Goal: Task Accomplishment & Management: Manage account settings

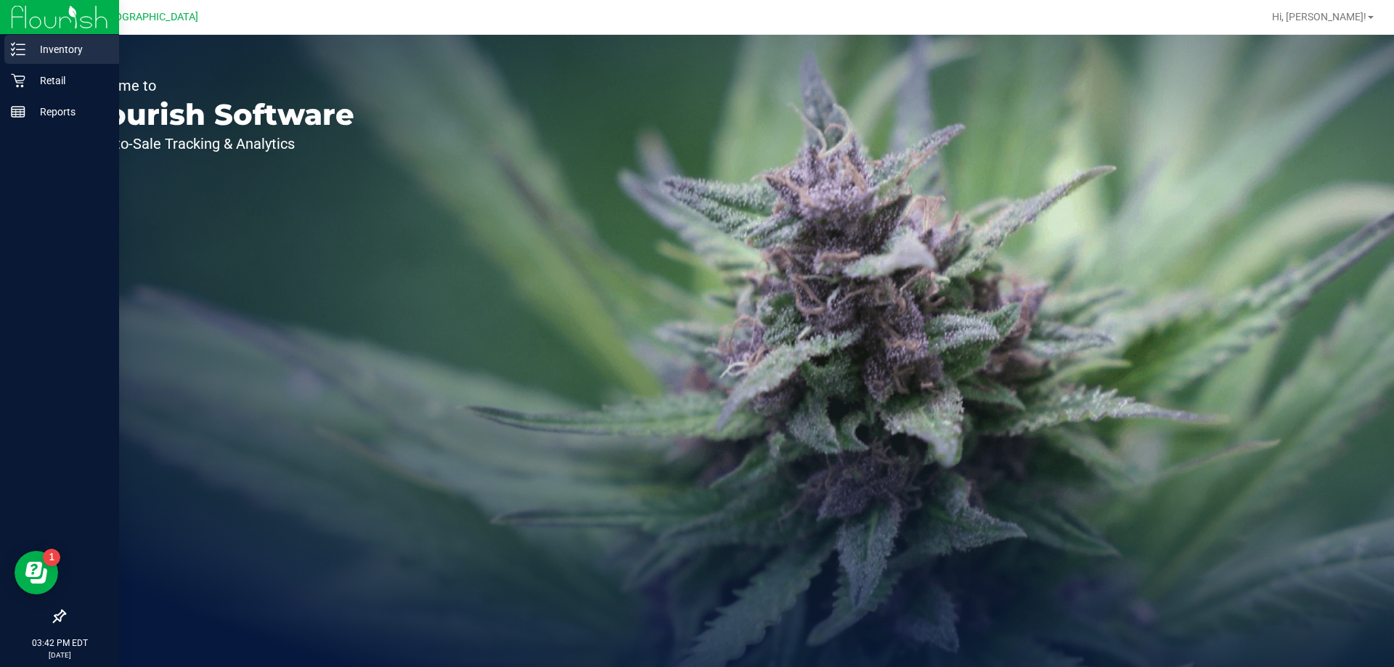
click at [28, 52] on p "Inventory" at bounding box center [68, 49] width 87 height 17
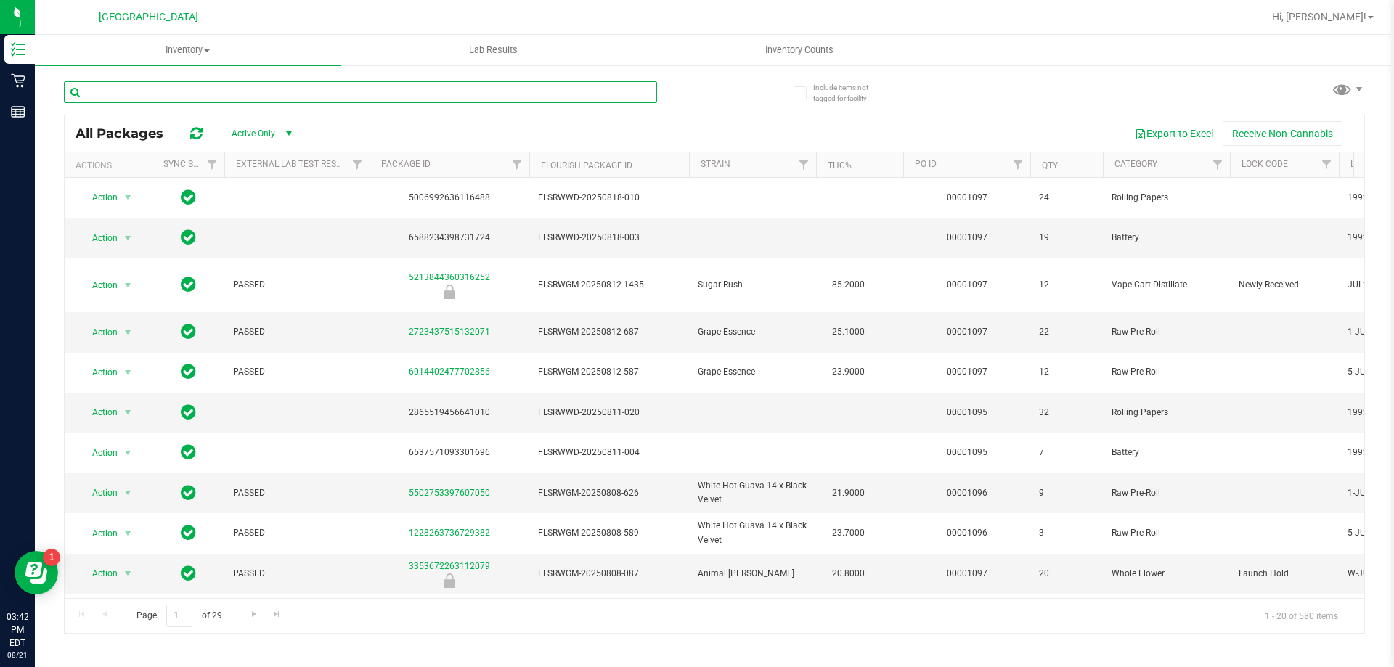
click at [534, 91] on input "text" at bounding box center [360, 92] width 593 height 22
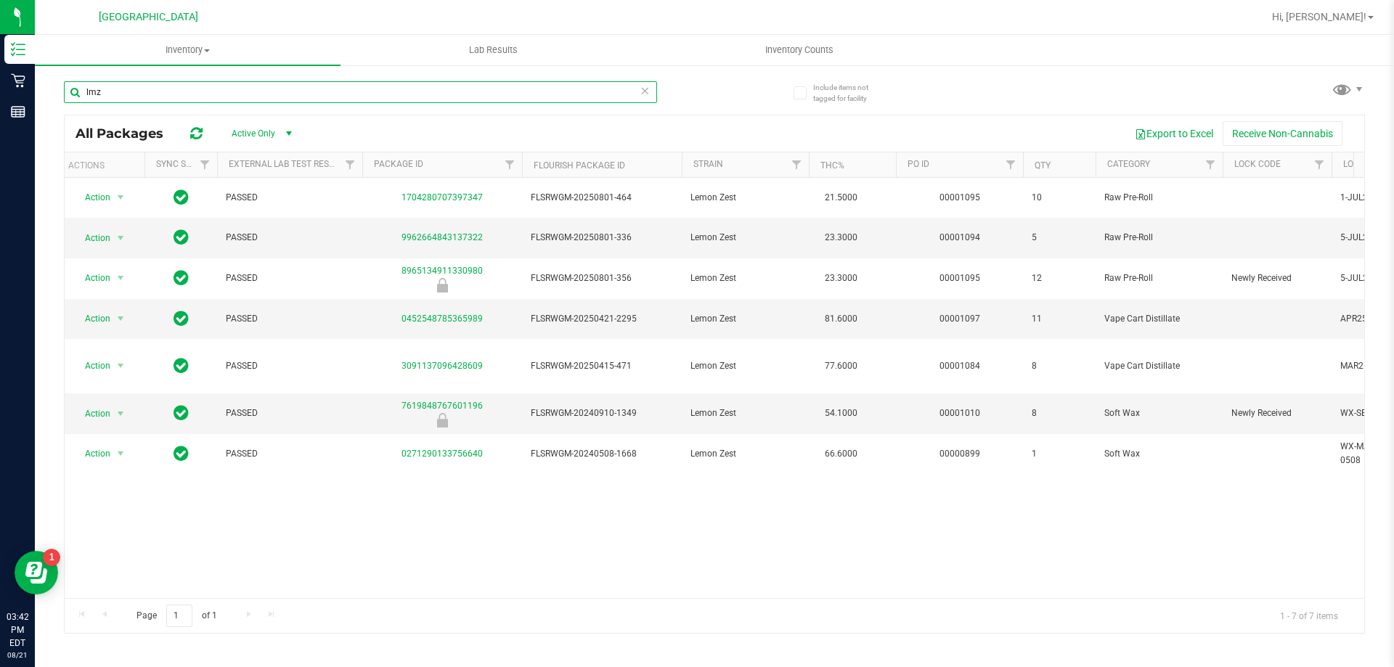
click at [447, 94] on input "lmz" at bounding box center [360, 92] width 593 height 22
type input "l"
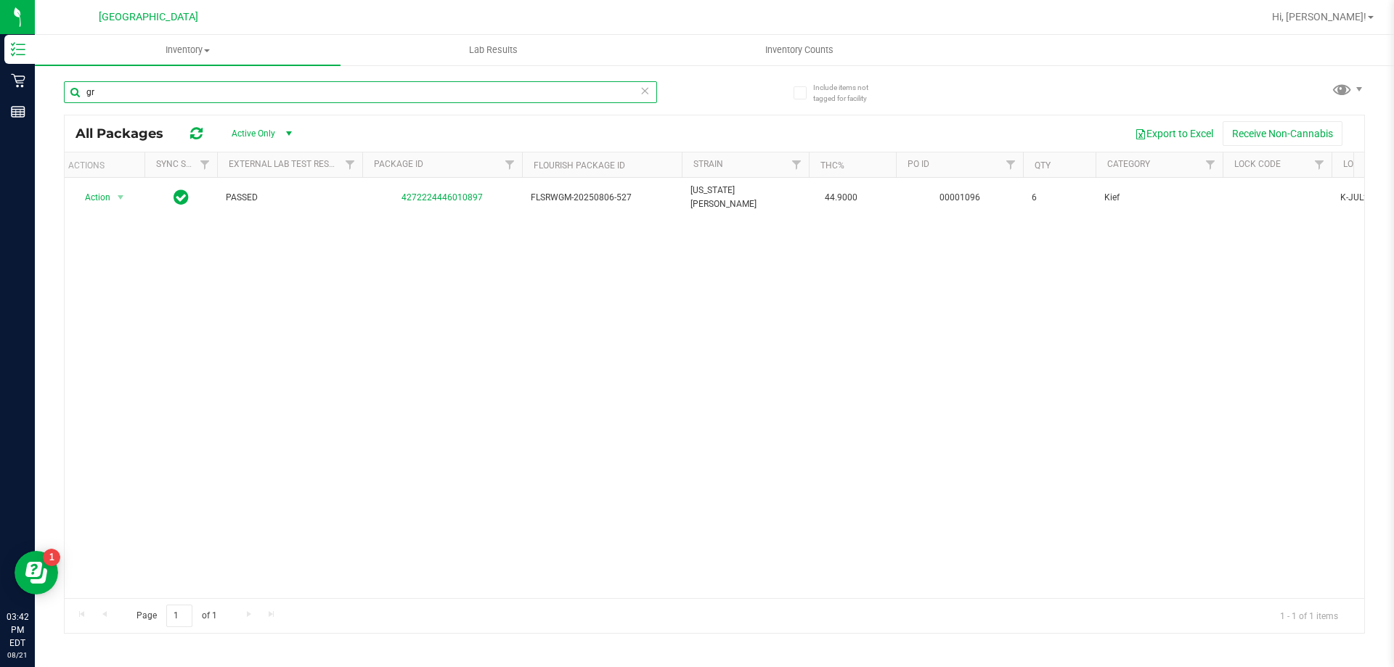
type input "g"
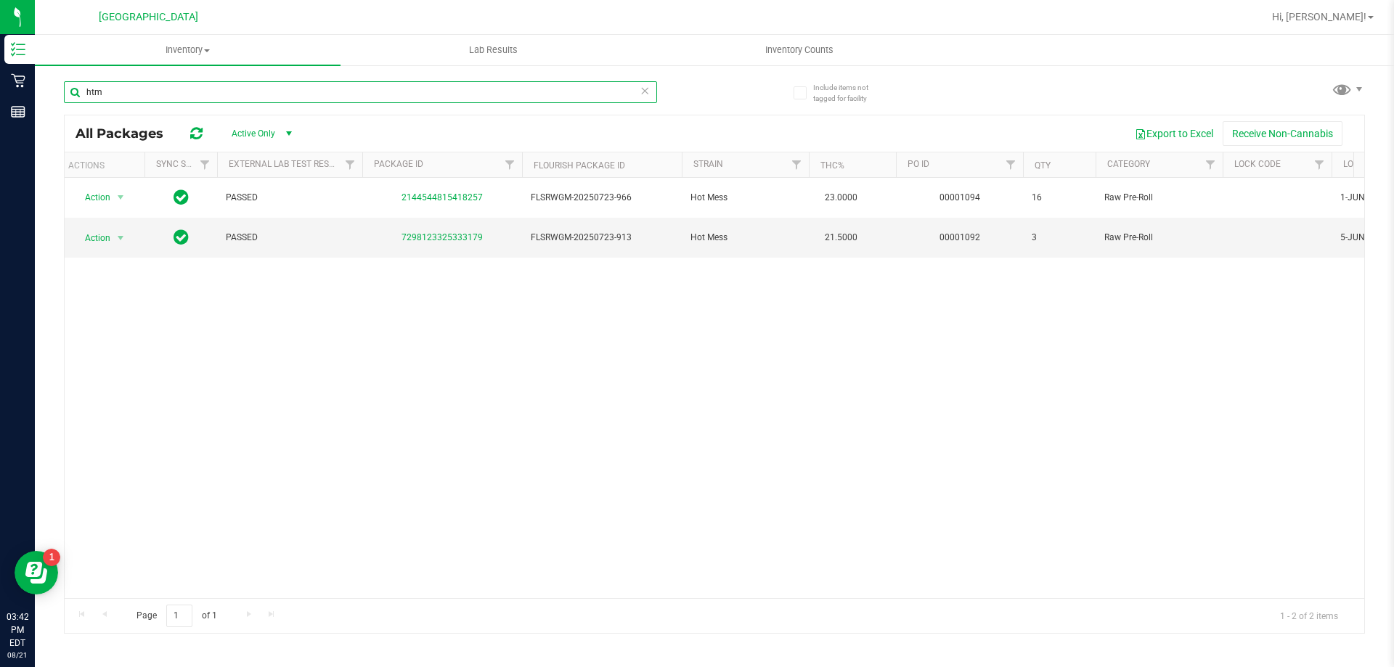
click at [635, 93] on input "htm" at bounding box center [360, 92] width 593 height 22
type input "h"
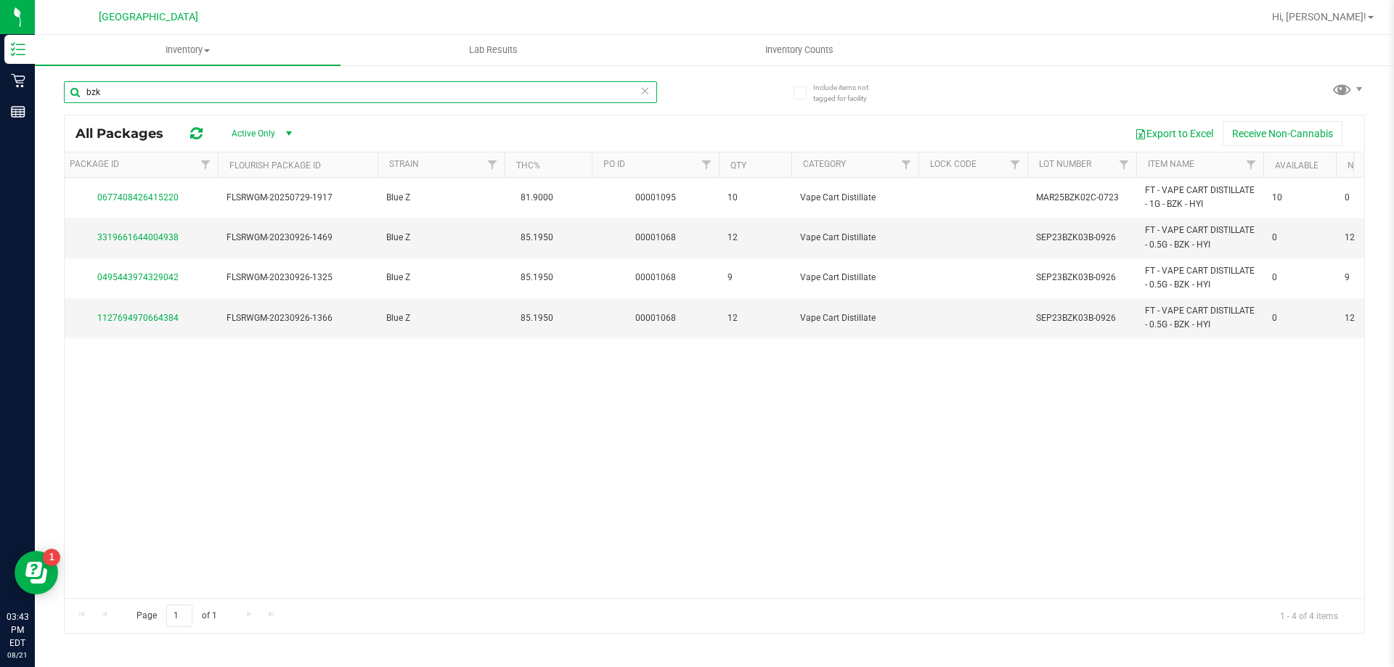
scroll to position [0, 314]
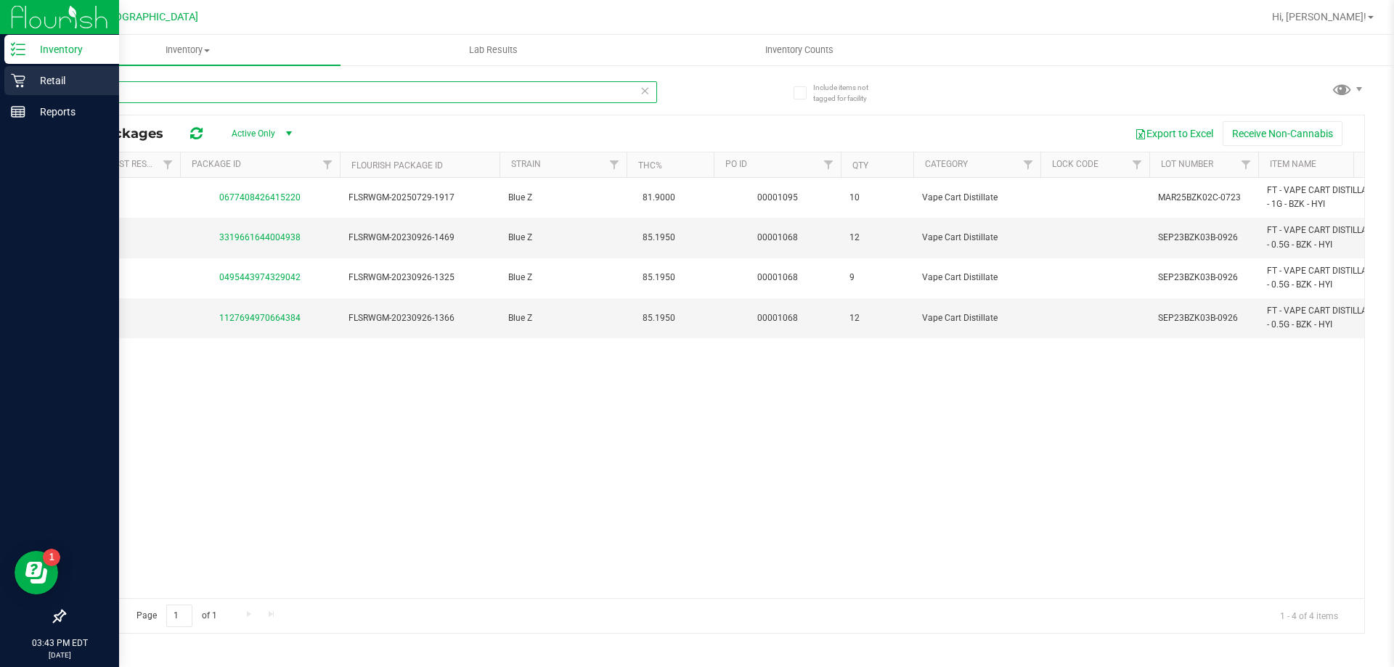
type input "bzk"
click at [62, 89] on div "Retail" at bounding box center [61, 80] width 115 height 29
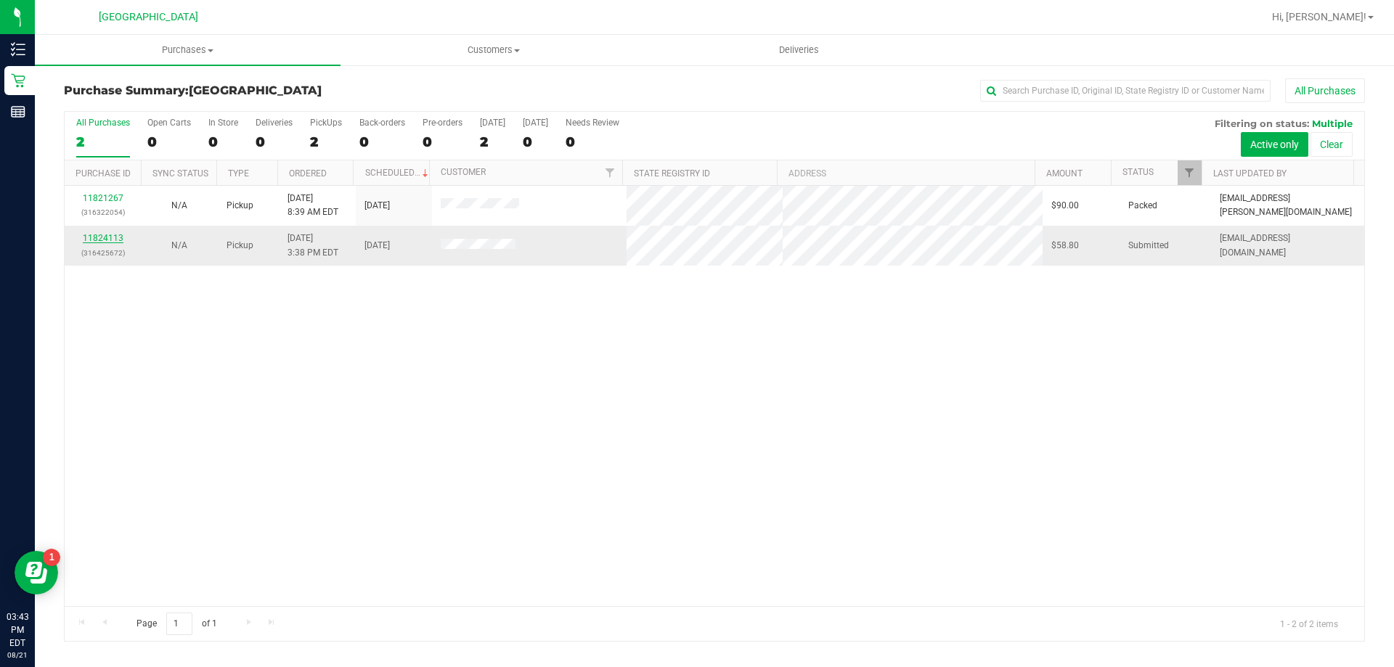
click at [121, 239] on link "11824113" at bounding box center [103, 238] width 41 height 10
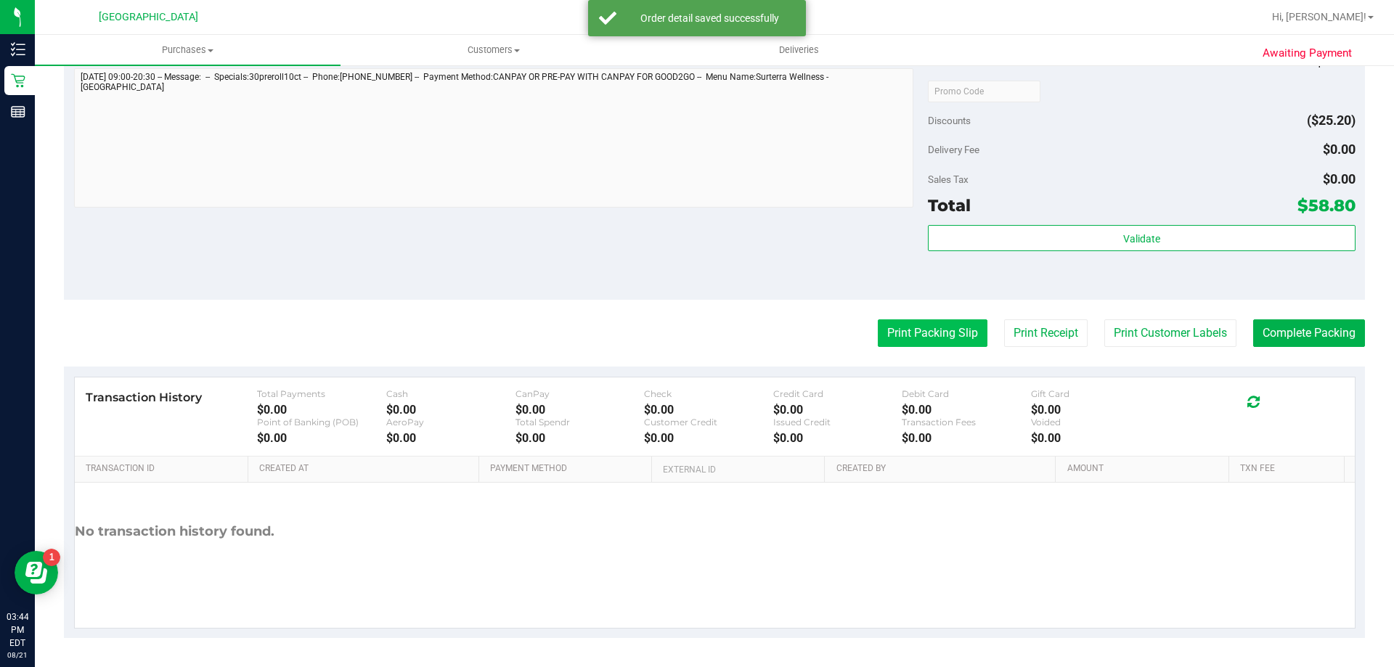
click at [930, 338] on button "Print Packing Slip" at bounding box center [933, 334] width 110 height 28
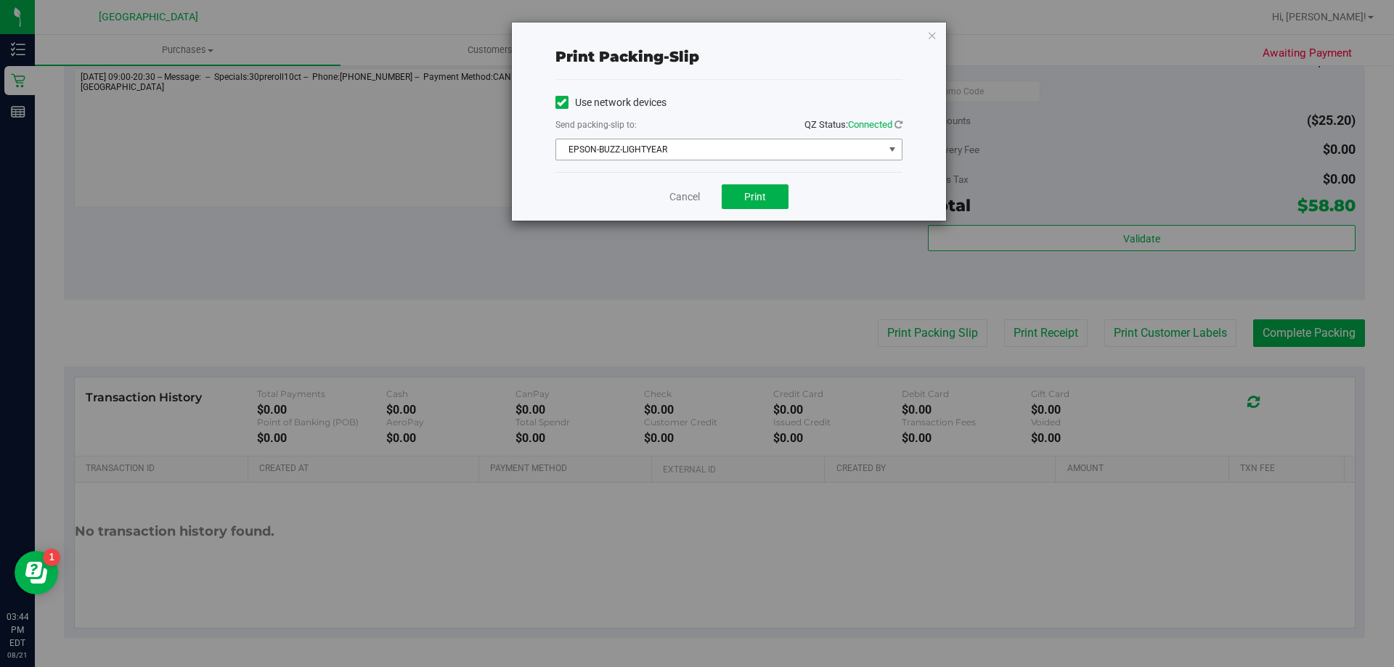
click at [790, 154] on span "EPSON-BUZZ-LIGHTYEAR" at bounding box center [720, 149] width 328 height 20
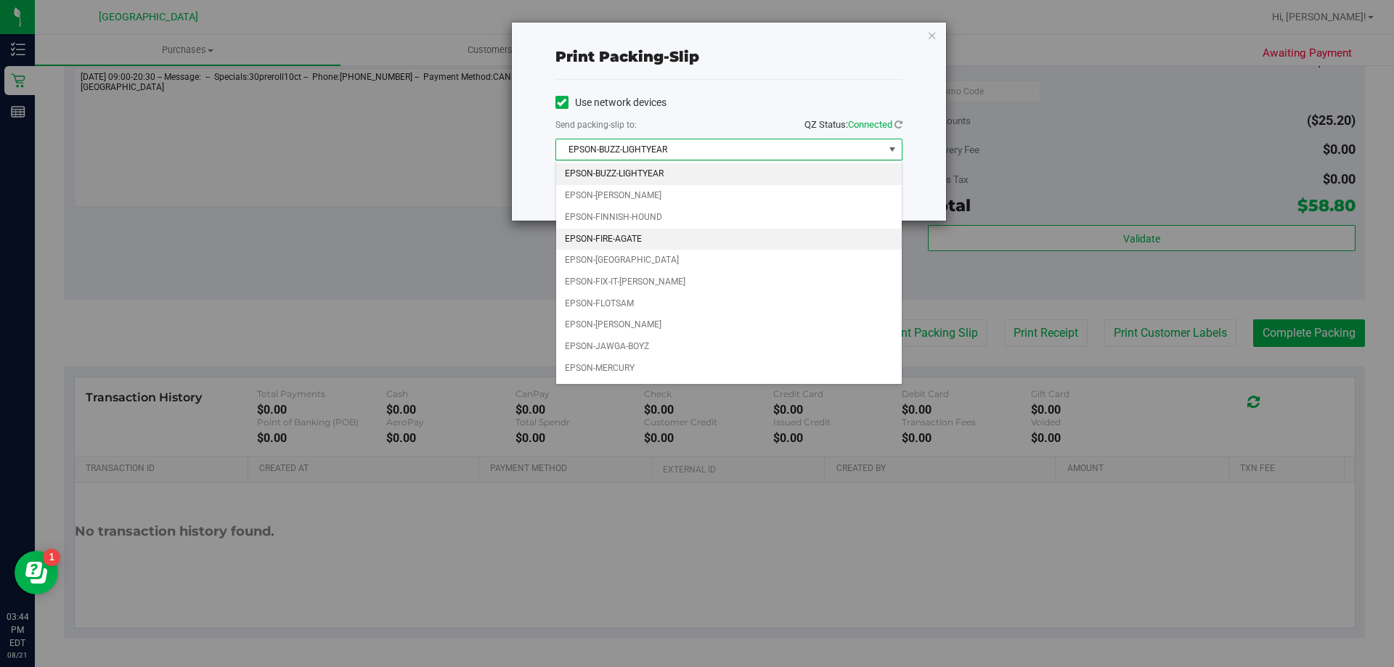
click at [763, 244] on li "EPSON-FIRE-AGATE" at bounding box center [729, 240] width 346 height 22
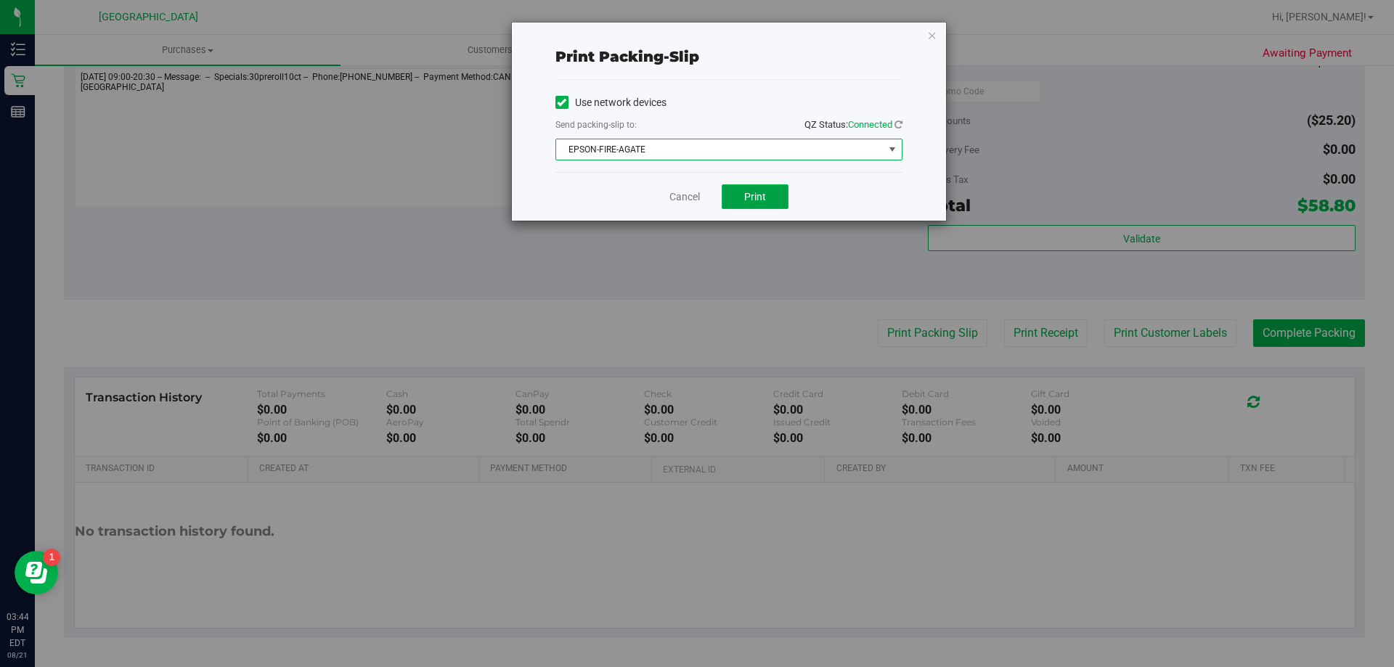
click at [765, 200] on span "Print" at bounding box center [755, 197] width 22 height 12
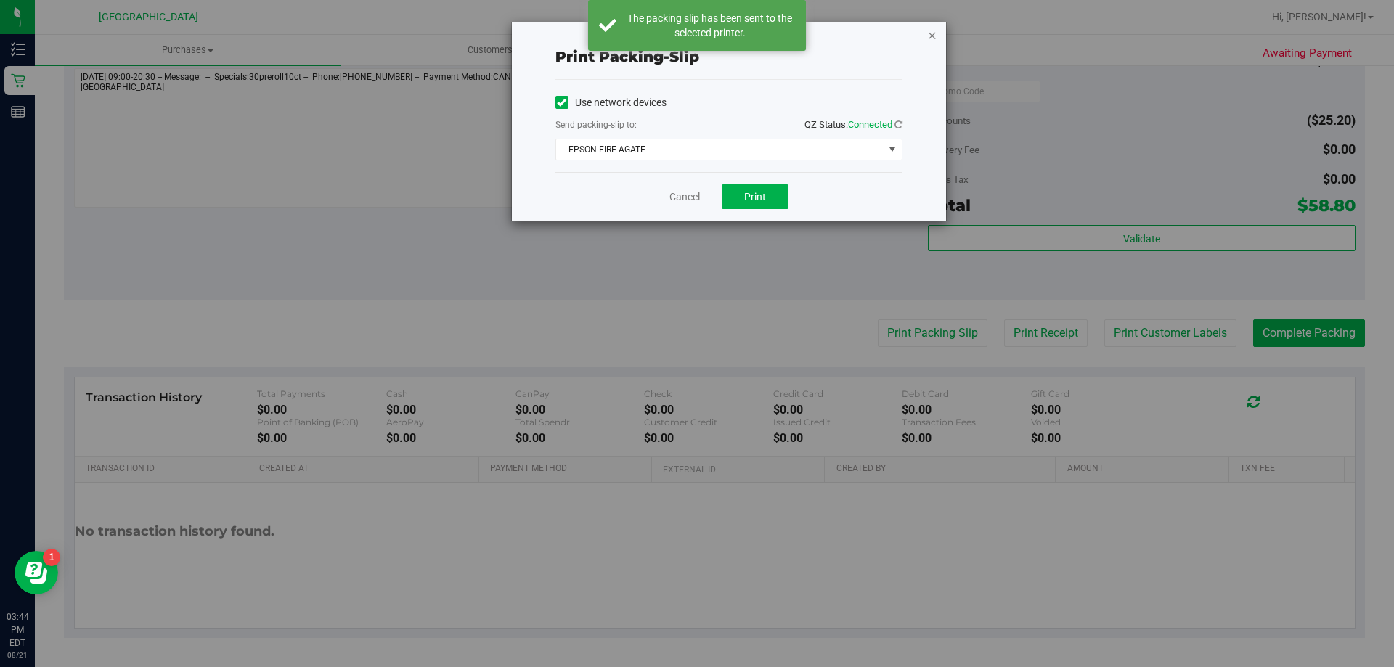
click at [937, 37] on icon "button" at bounding box center [932, 34] width 10 height 17
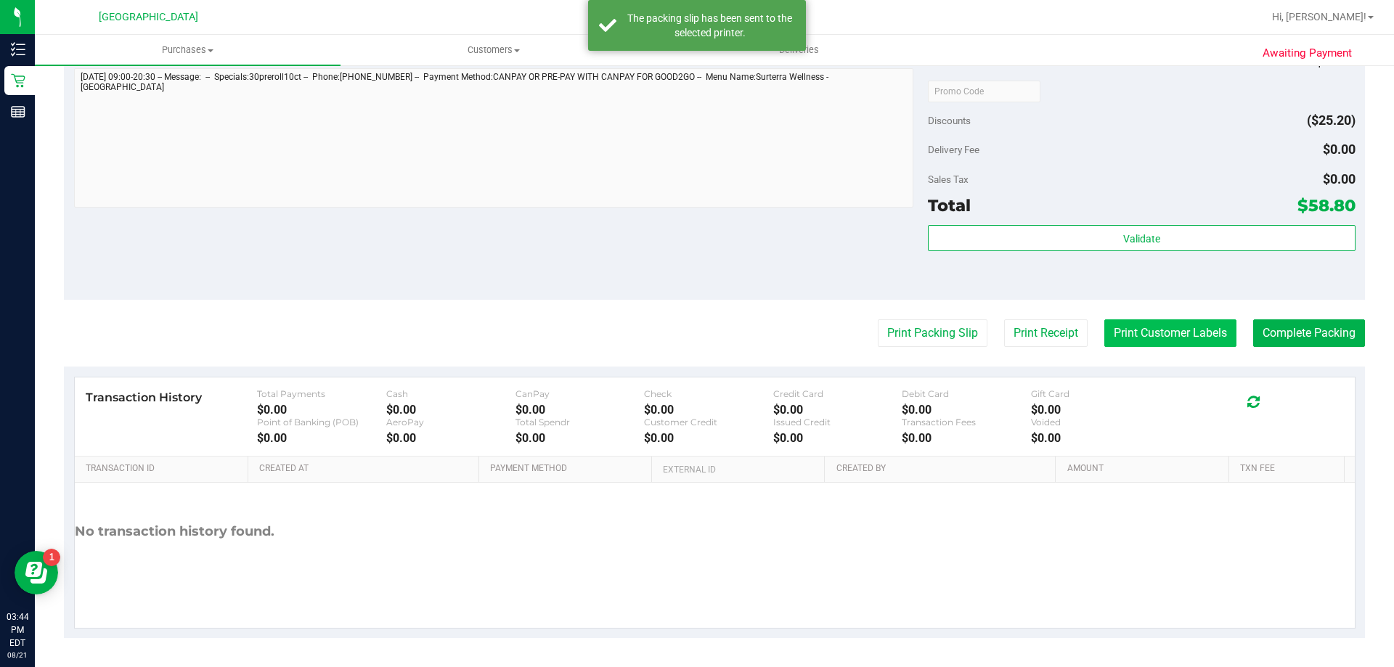
click at [1133, 320] on button "Print Customer Labels" at bounding box center [1171, 334] width 132 height 28
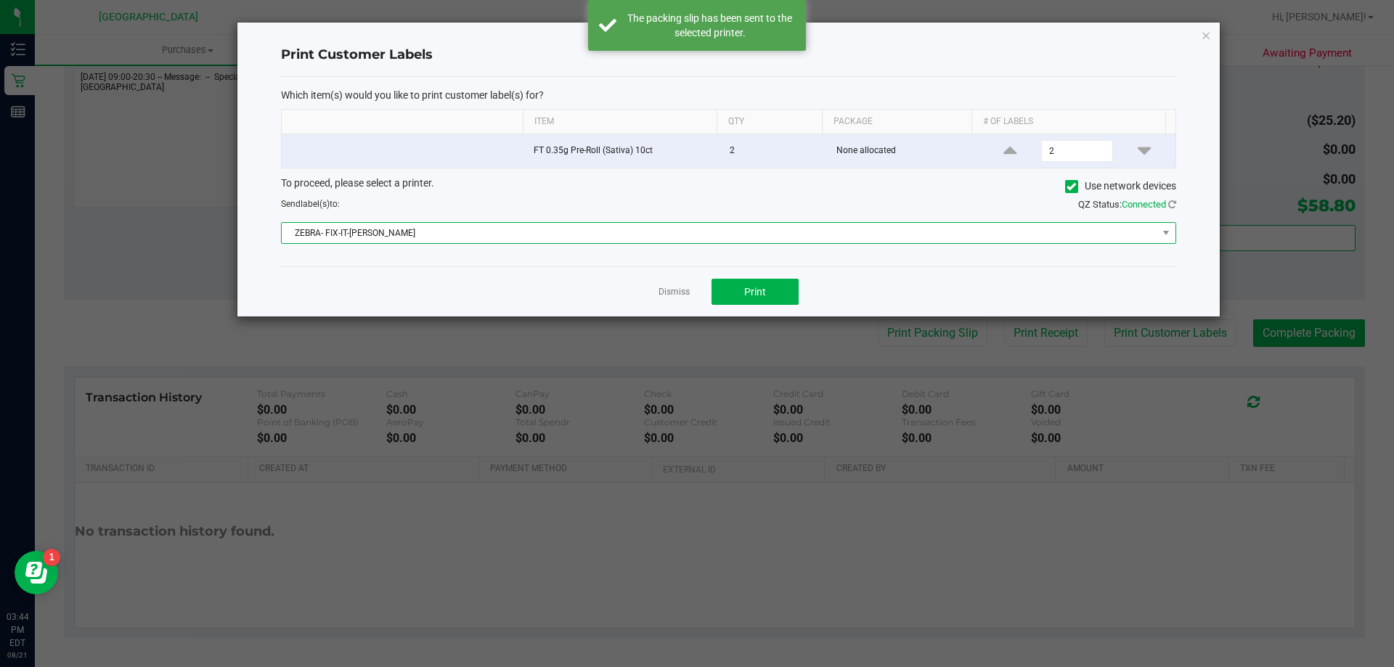
click at [865, 228] on span "ZEBRA- FIX-IT-[PERSON_NAME]" at bounding box center [720, 233] width 876 height 20
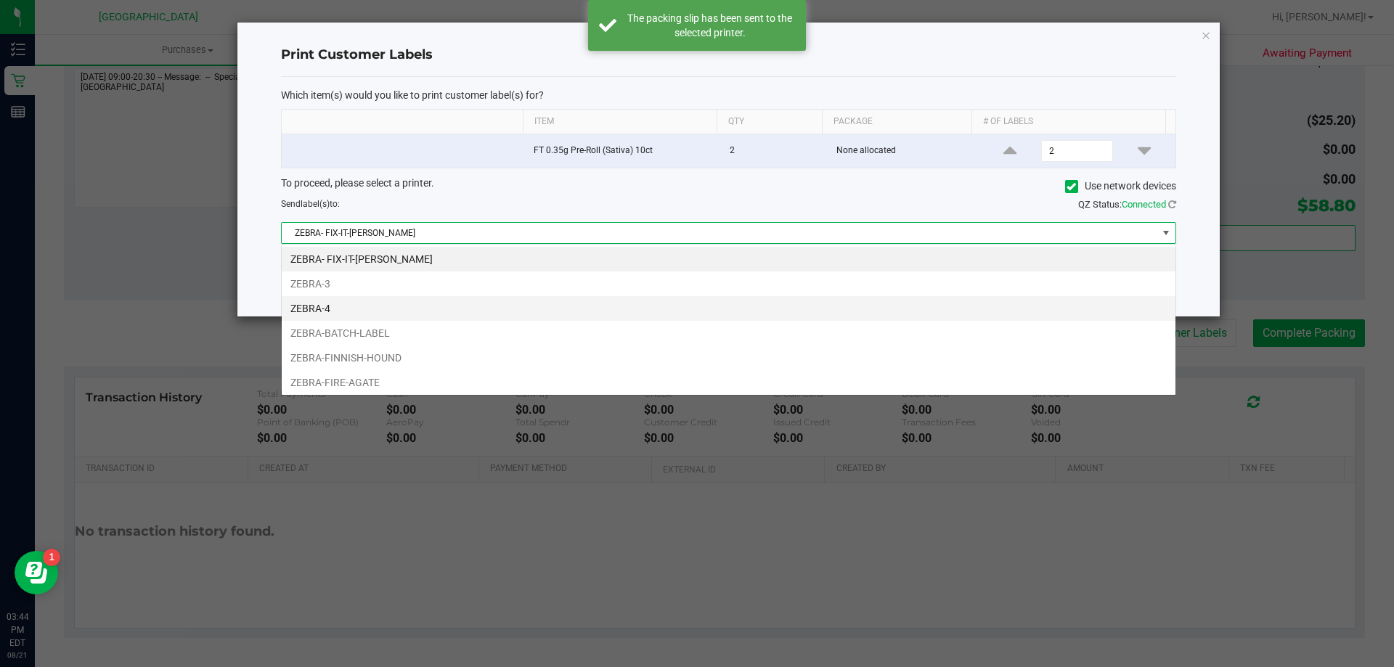
scroll to position [22, 895]
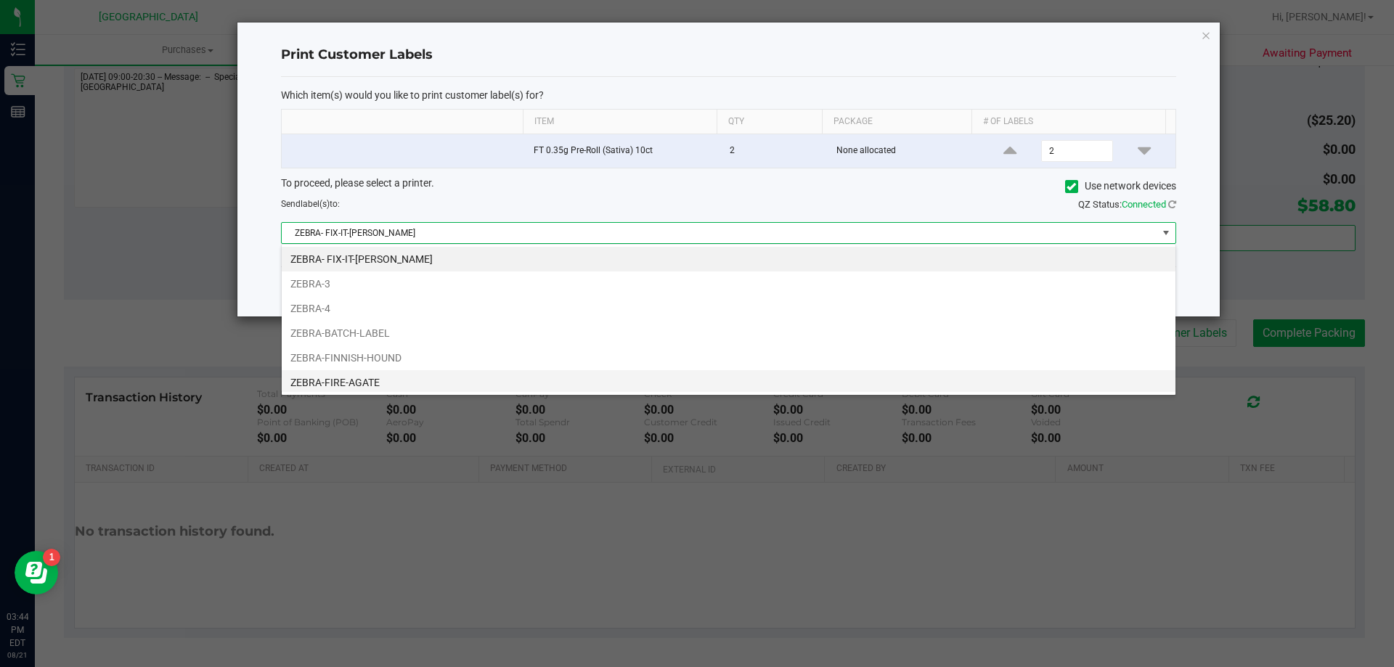
click at [694, 378] on li "ZEBRA-FIRE-AGATE" at bounding box center [729, 382] width 894 height 25
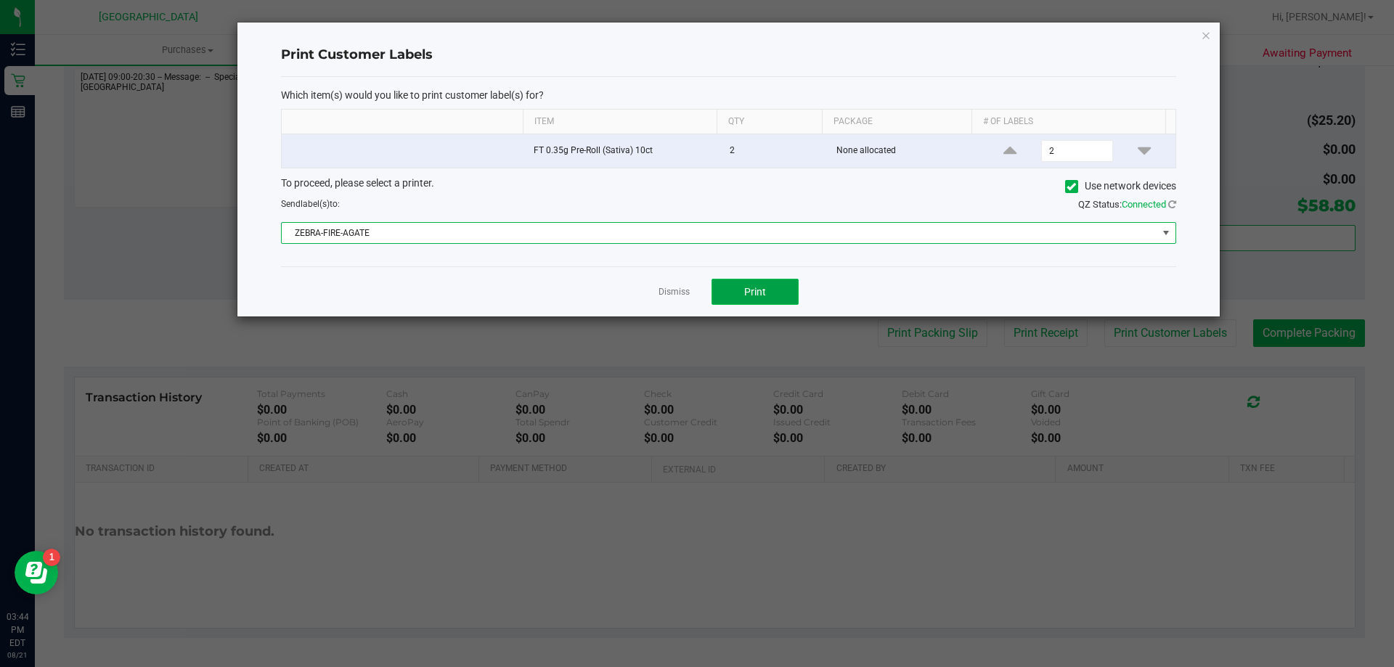
click at [776, 279] on button "Print" at bounding box center [755, 292] width 87 height 26
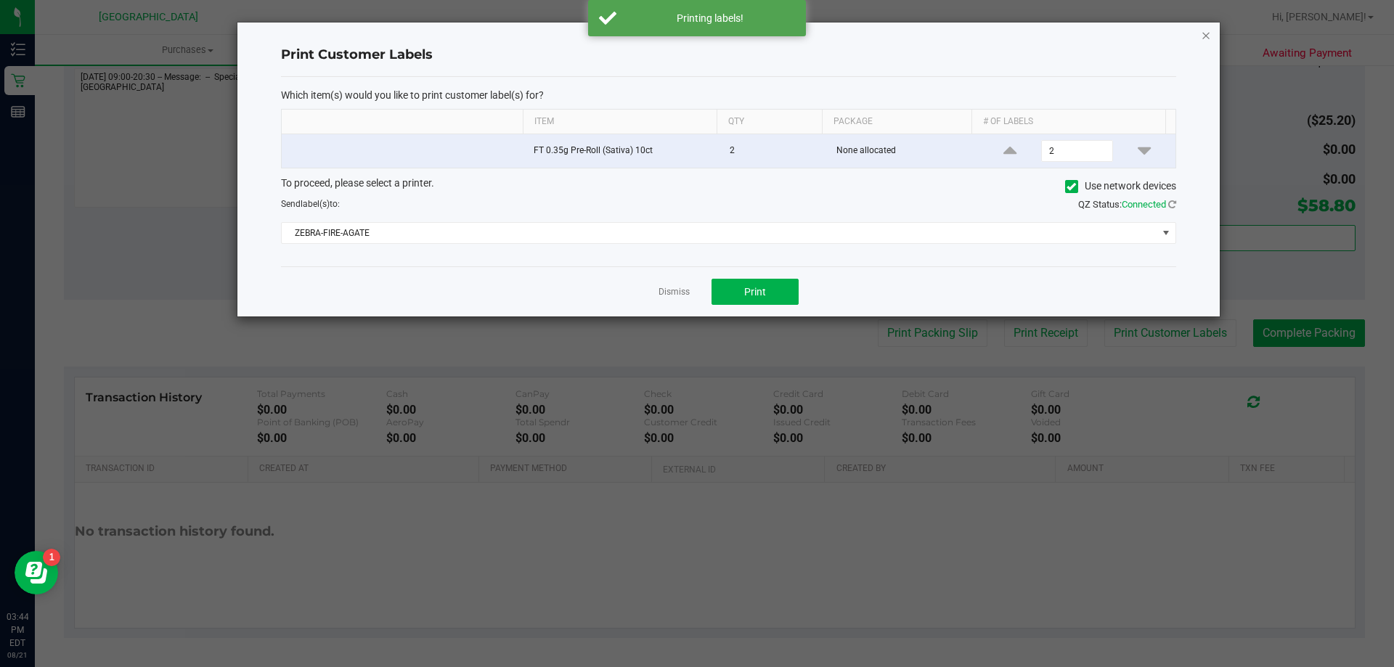
click at [1205, 34] on icon "button" at bounding box center [1206, 34] width 10 height 17
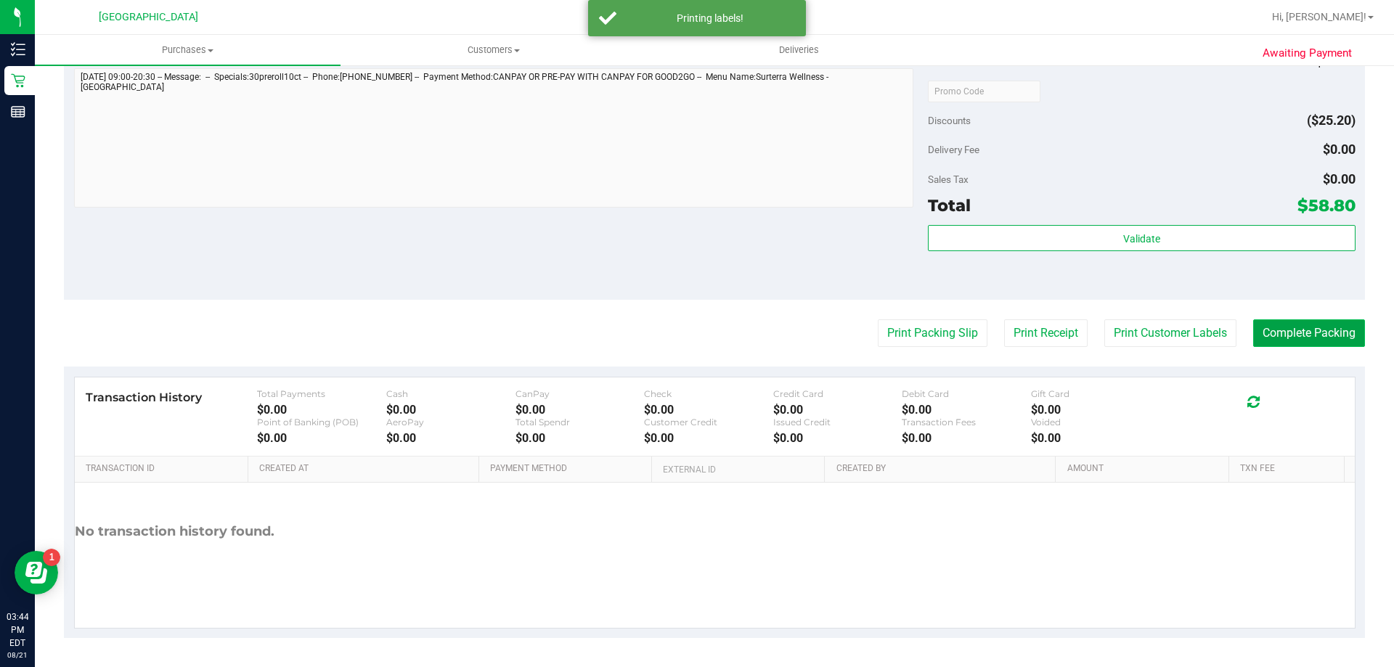
click at [1274, 341] on button "Complete Packing" at bounding box center [1310, 334] width 112 height 28
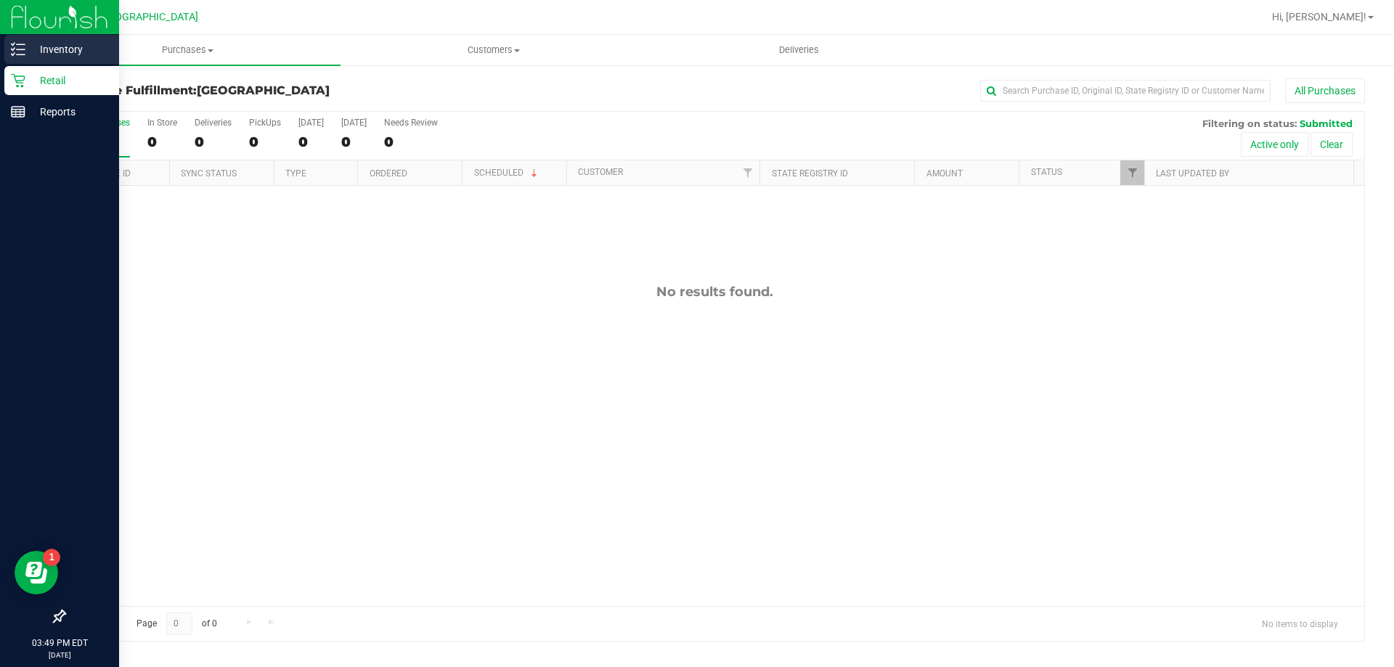
click at [51, 49] on p "Inventory" at bounding box center [68, 49] width 87 height 17
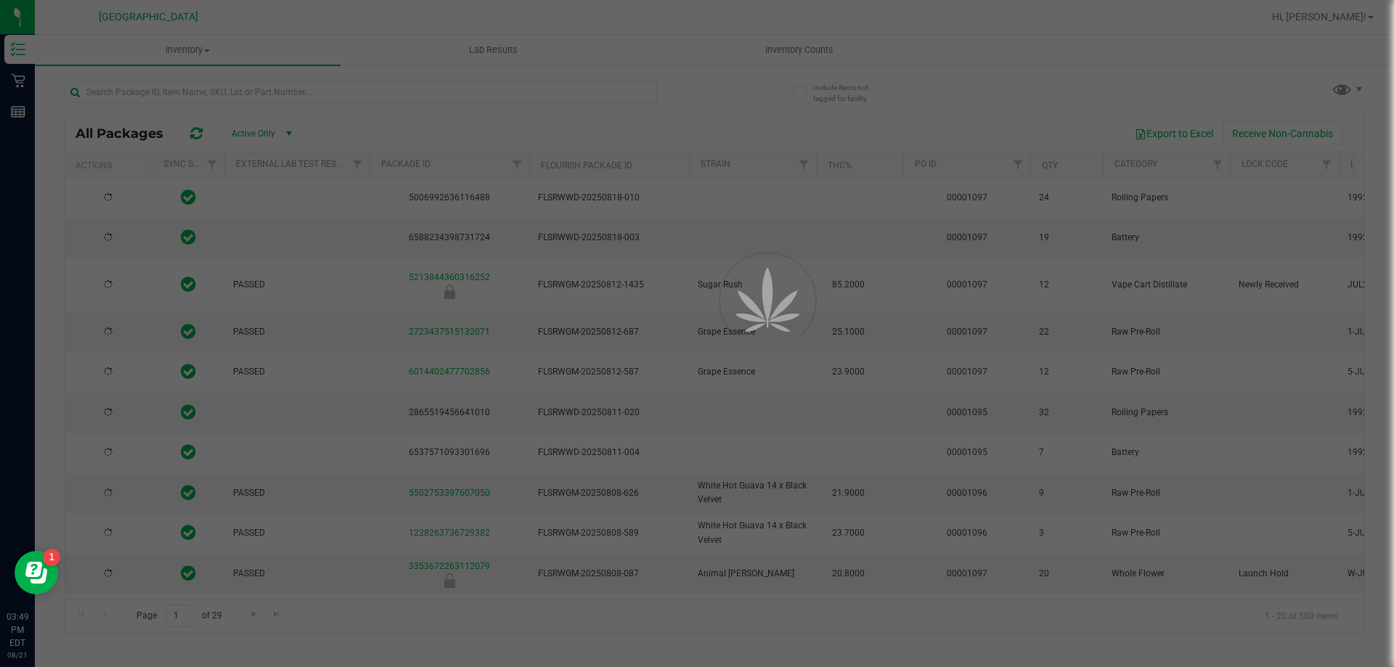
click at [442, 99] on div at bounding box center [697, 333] width 1394 height 667
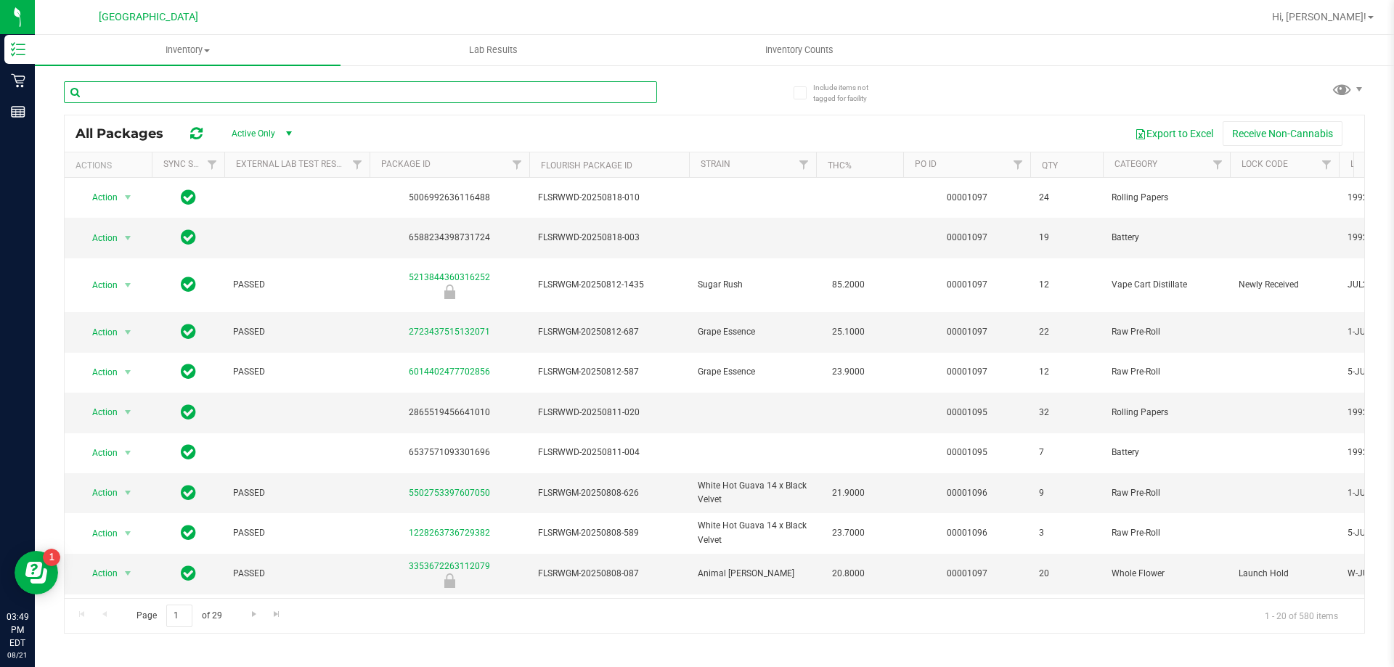
click at [442, 99] on input "text" at bounding box center [360, 92] width 593 height 22
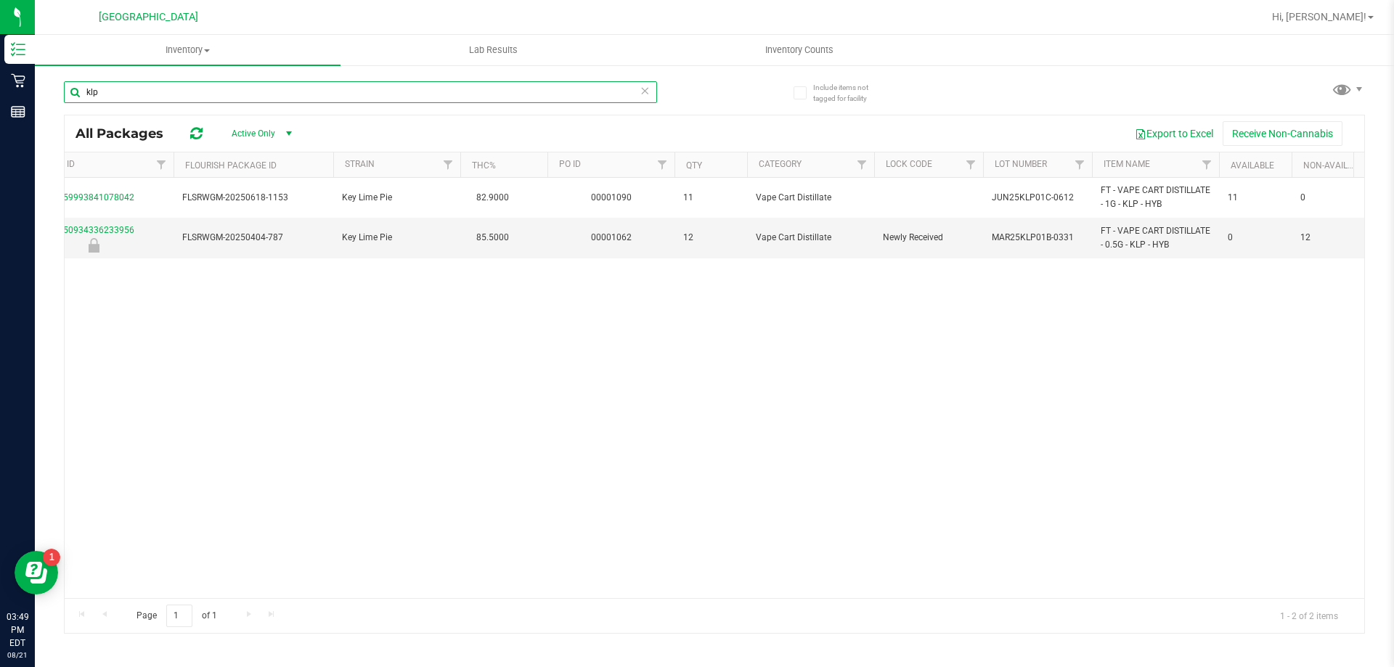
scroll to position [0, 357]
type input "k"
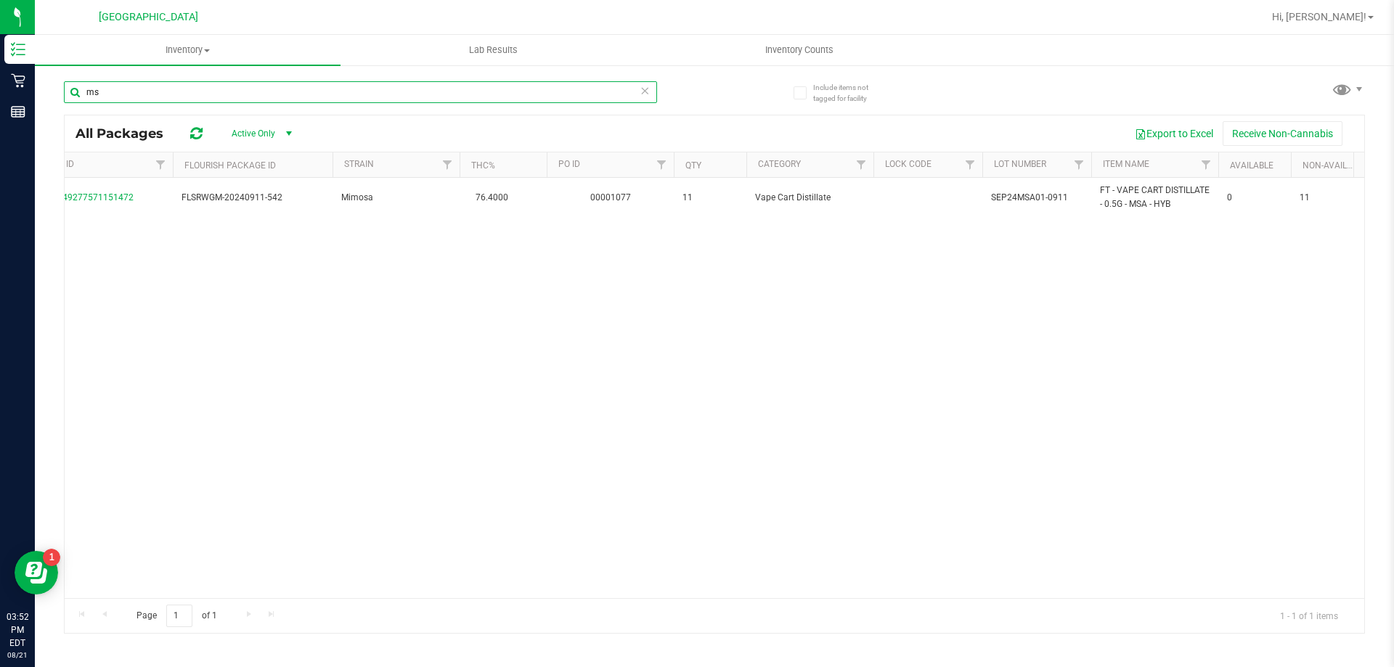
type input "m"
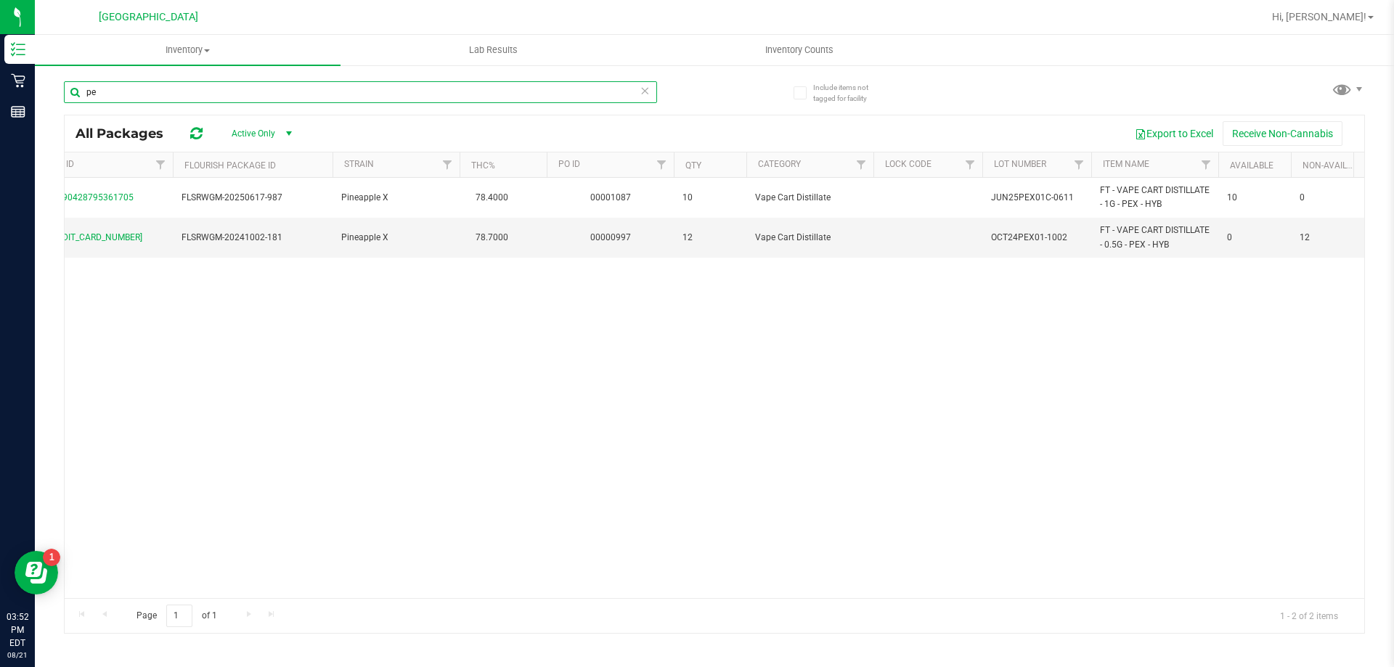
type input "p"
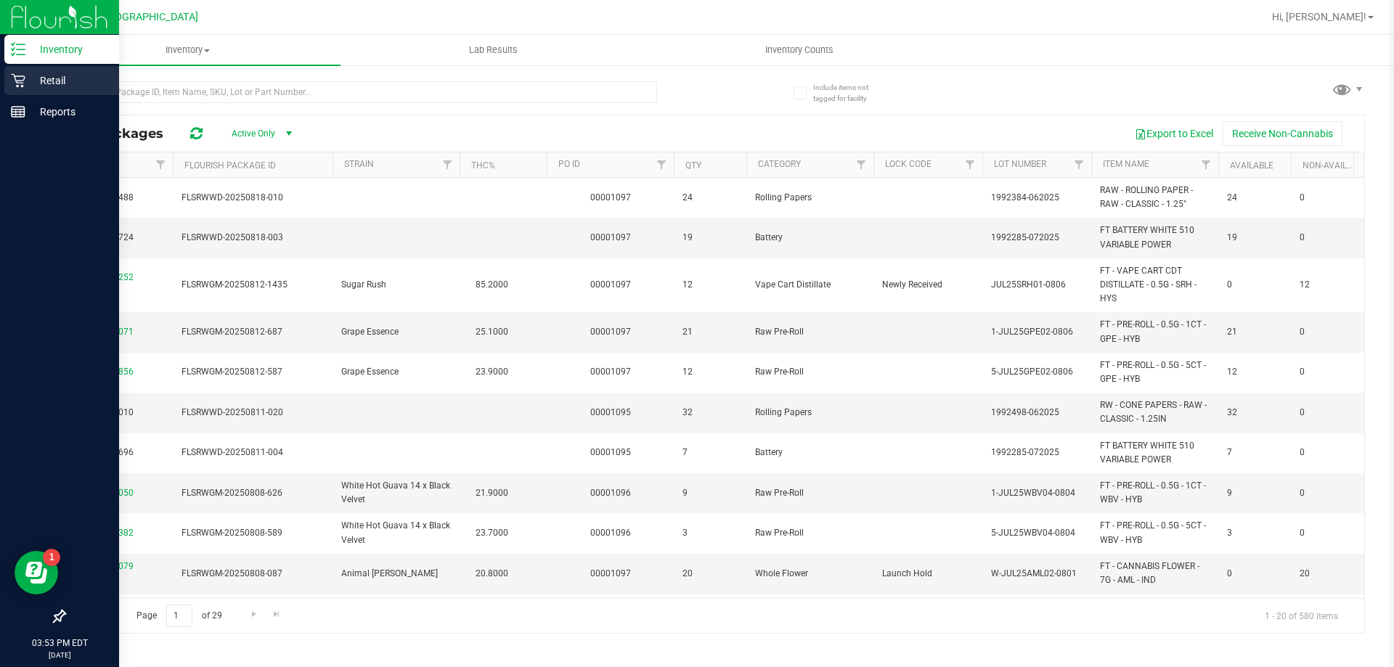
click at [62, 78] on p "Retail" at bounding box center [68, 80] width 87 height 17
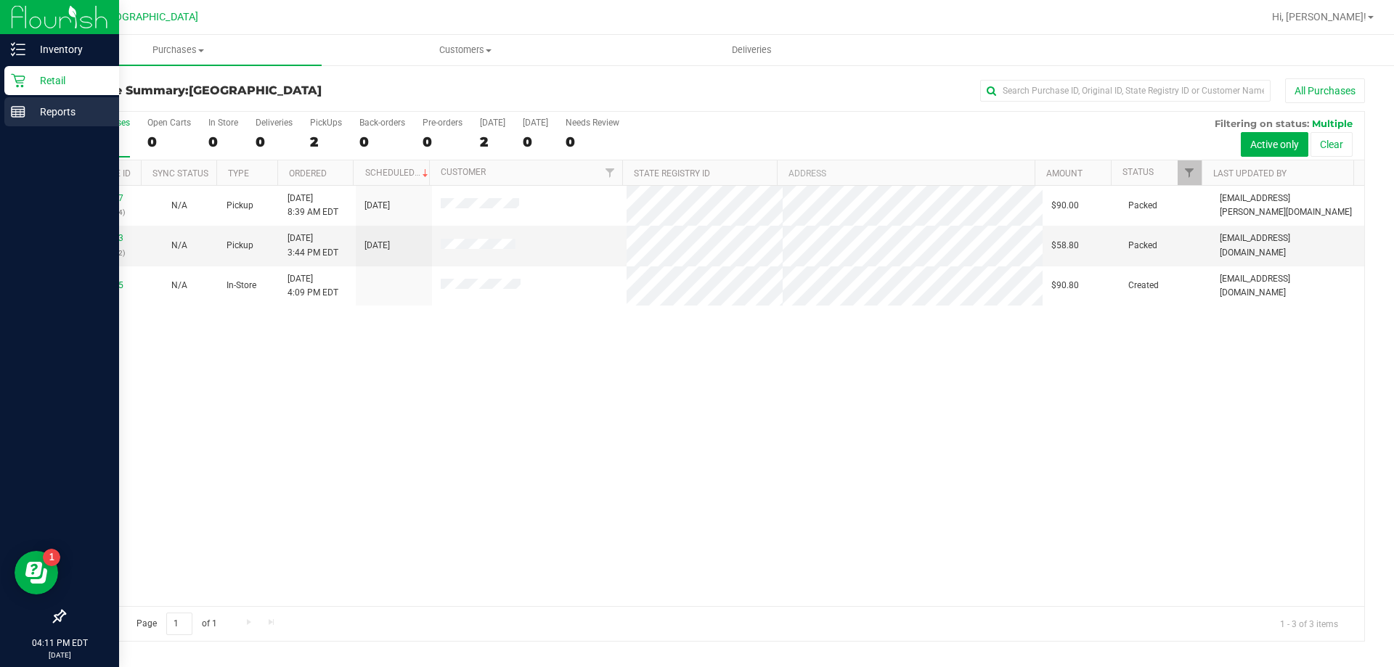
click at [17, 113] on icon at bounding box center [18, 112] width 15 height 15
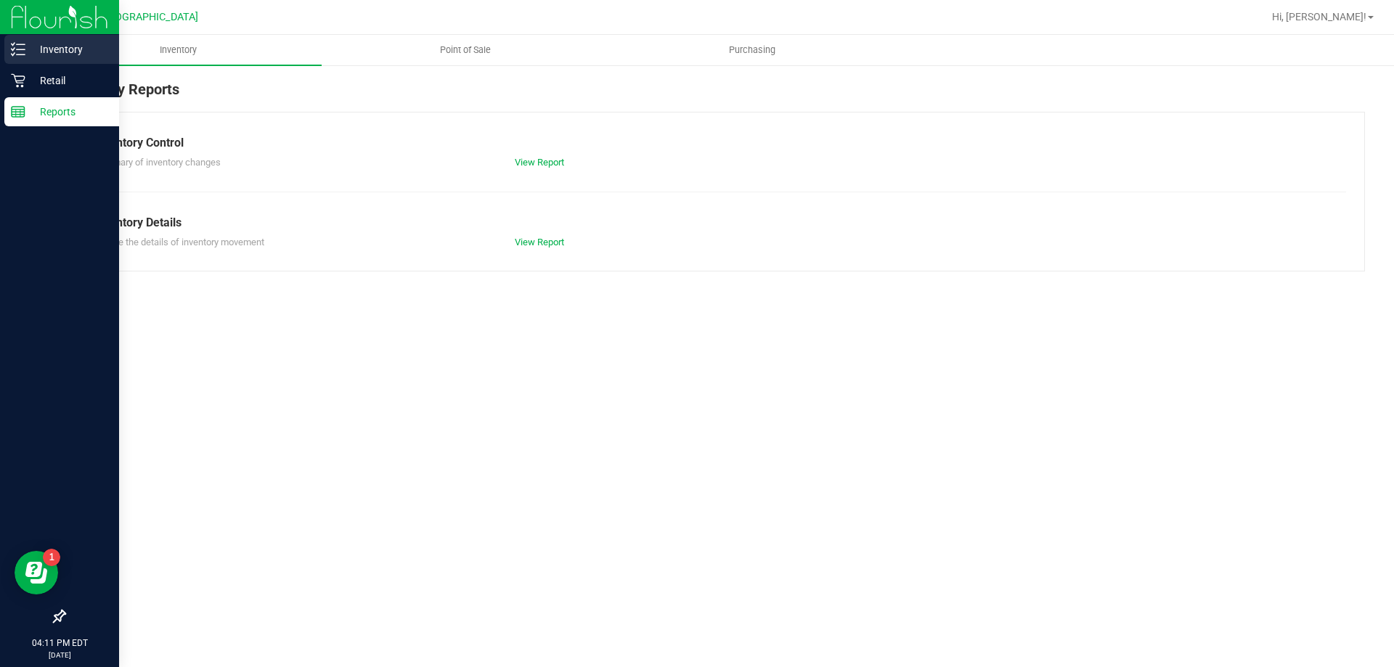
click at [6, 52] on div "Inventory" at bounding box center [61, 49] width 115 height 29
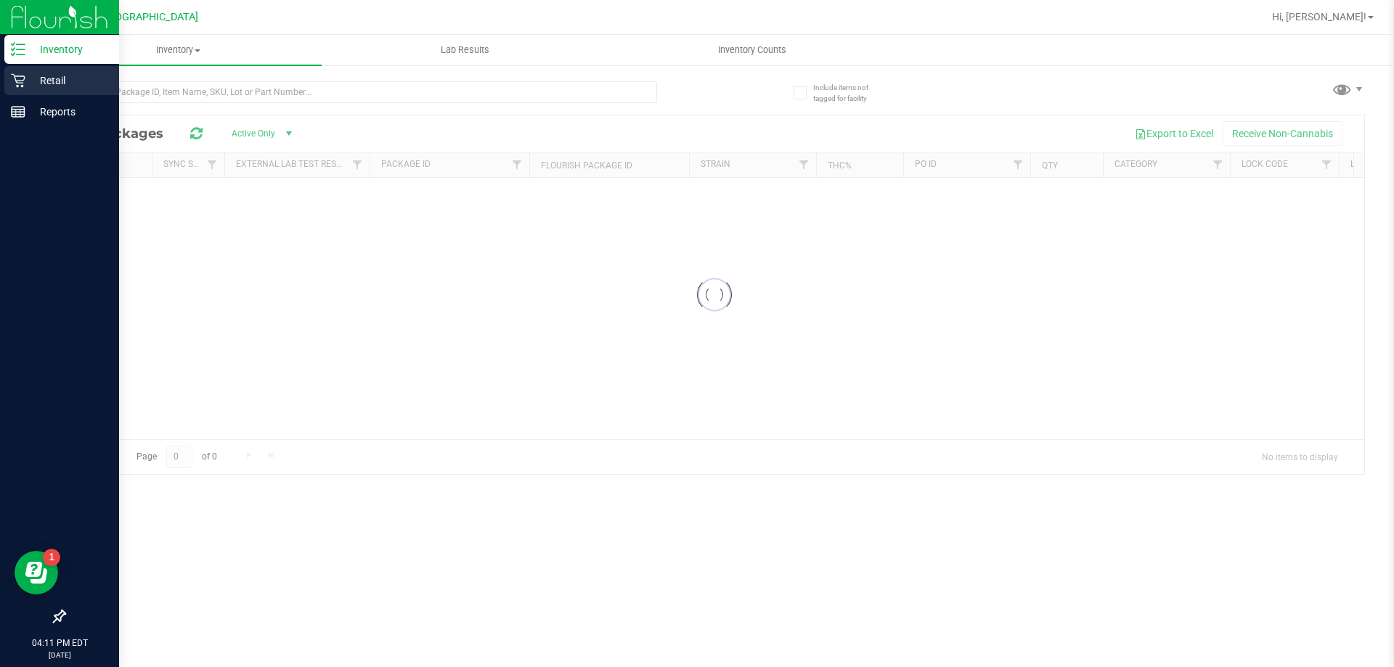
click at [46, 93] on div "Retail" at bounding box center [61, 80] width 115 height 29
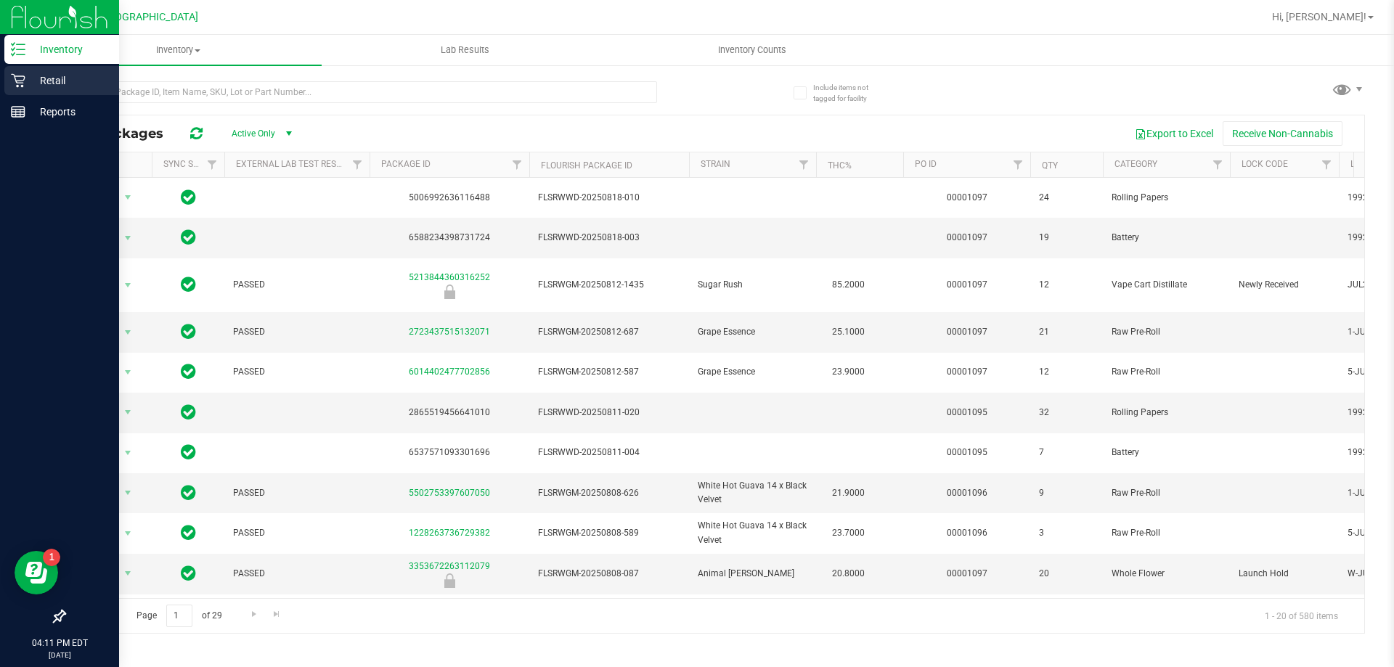
click at [27, 80] on p "Retail" at bounding box center [68, 80] width 87 height 17
